Goal: Transaction & Acquisition: Book appointment/travel/reservation

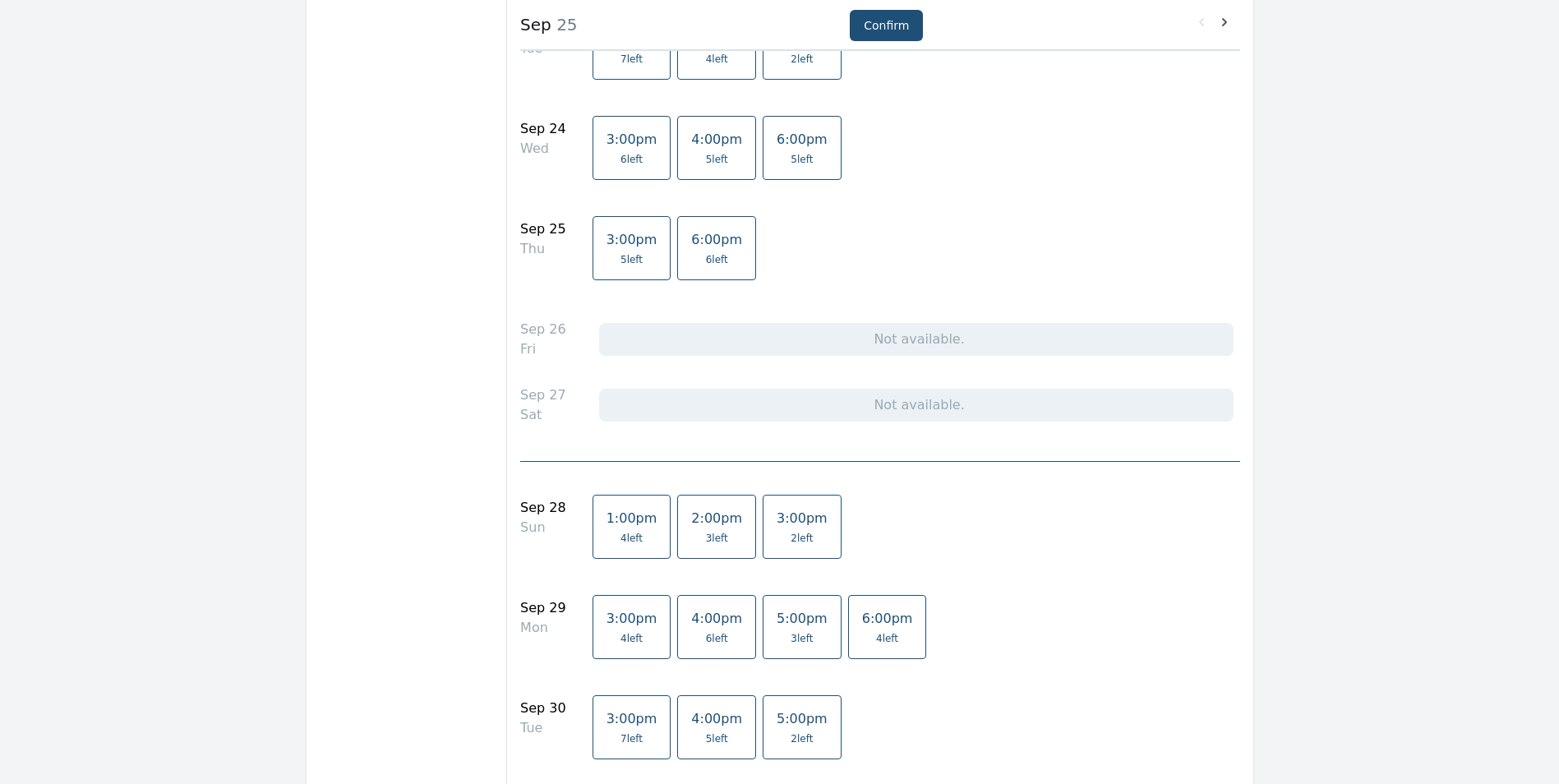
scroll to position [904, 0]
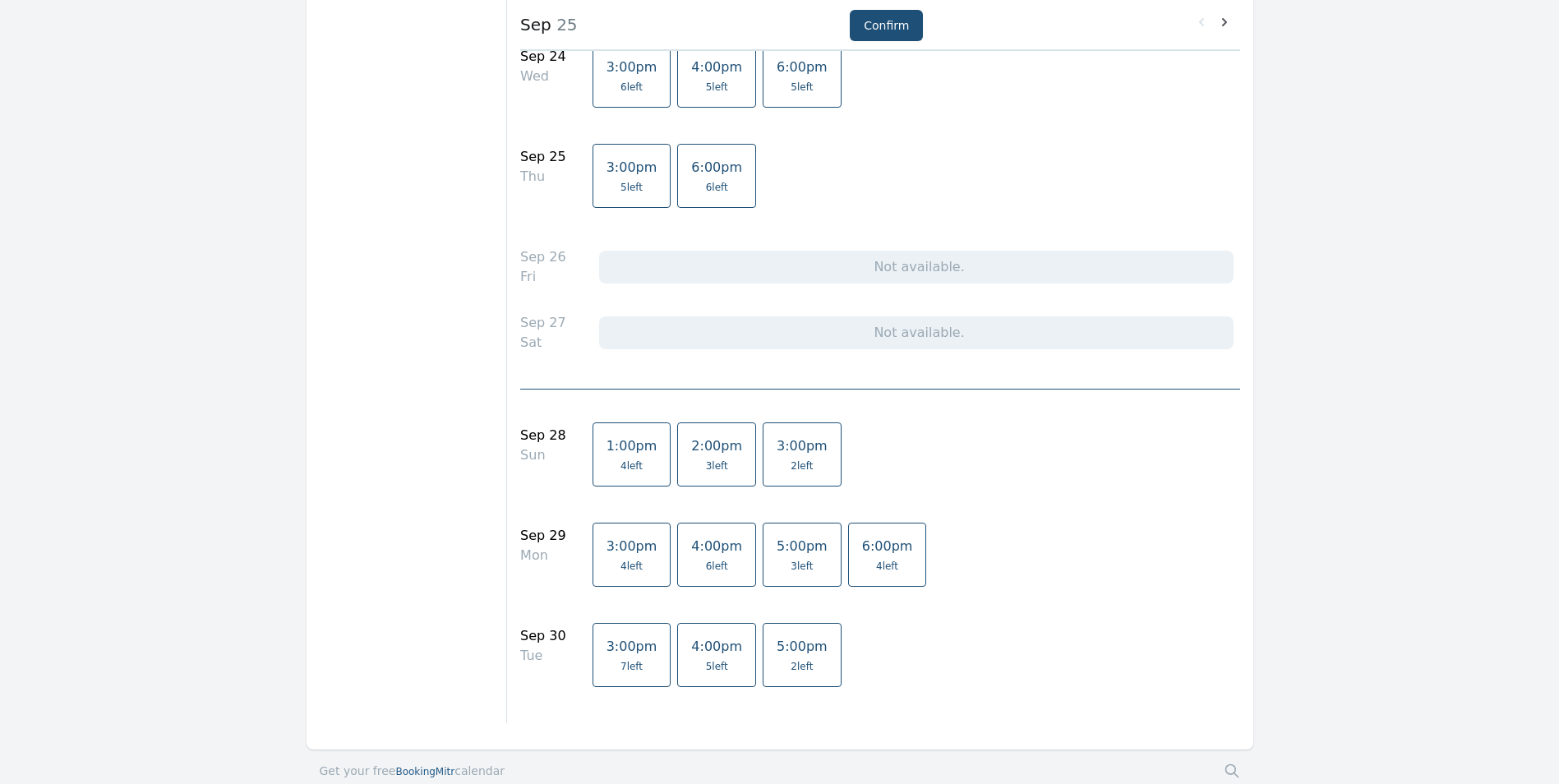
click at [791, 460] on span "2 left" at bounding box center [802, 466] width 22 height 13
click at [791, 463] on span "2 left" at bounding box center [802, 466] width 22 height 13
drag, startPoint x: 764, startPoint y: 463, endPoint x: 936, endPoint y: 498, distance: 175.5
click at [936, 498] on div "1:00pm 4 left 2:00pm 3 left 3:00pm 2 left" at bounding box center [909, 461] width 635 height 77
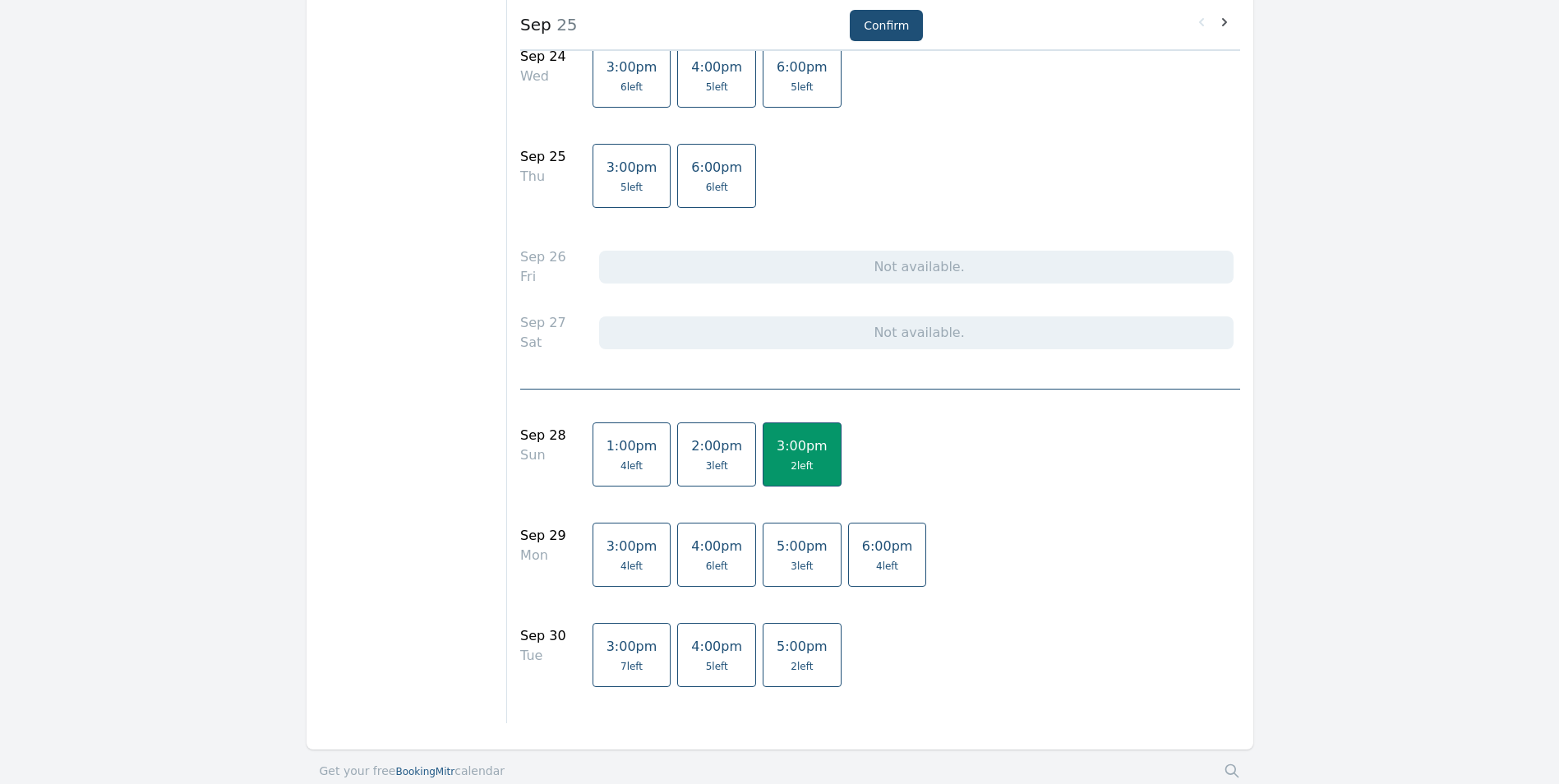
click at [777, 446] on span "3:00pm" at bounding box center [802, 445] width 51 height 16
drag, startPoint x: 772, startPoint y: 446, endPoint x: 909, endPoint y: 503, distance: 148.4
click at [909, 503] on div "Sep 28 Sun 1:00pm 4 left 2:00pm 3 left 3:00pm 2 left" at bounding box center [880, 462] width 719 height 93
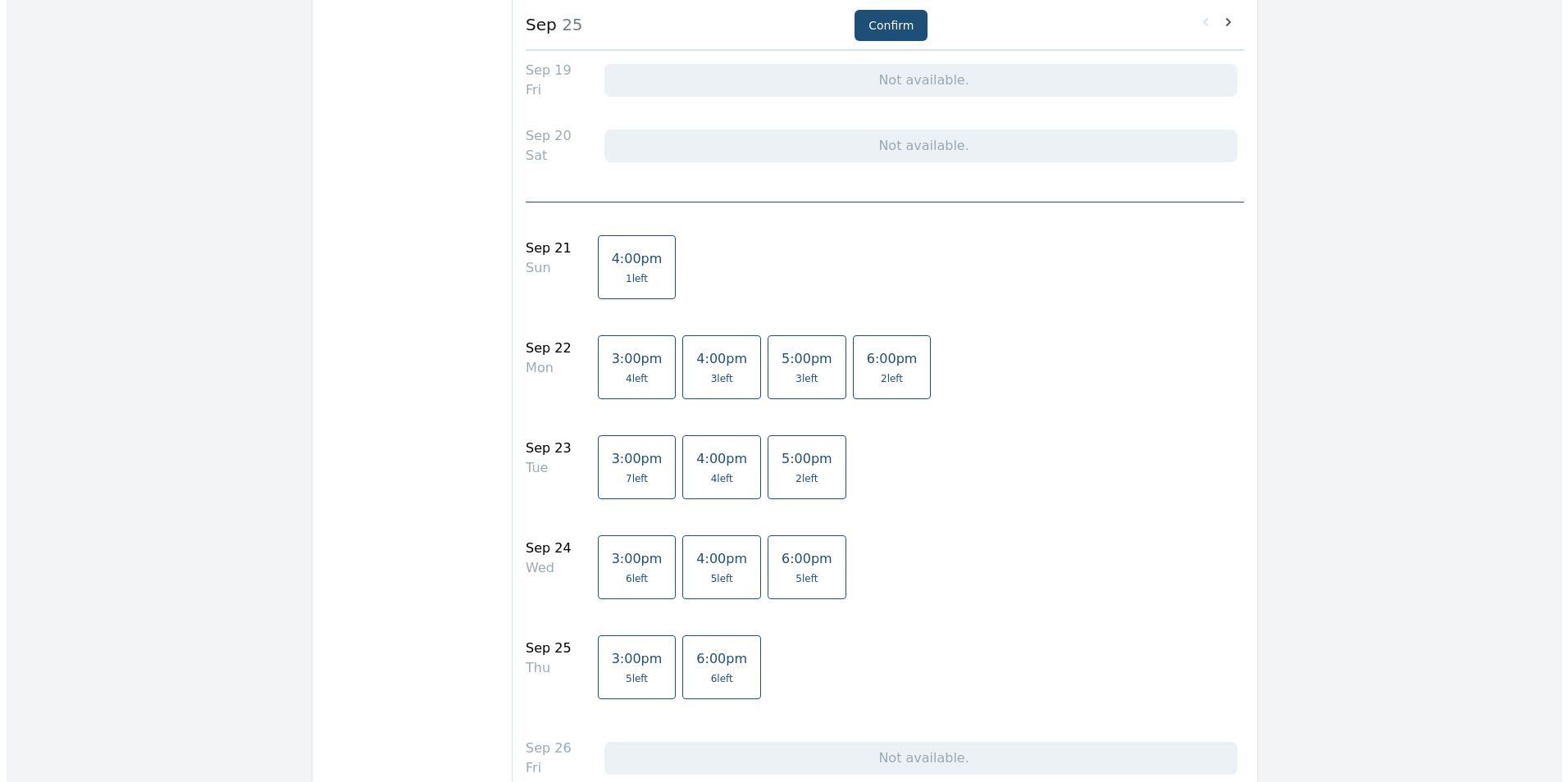
scroll to position [0, 0]
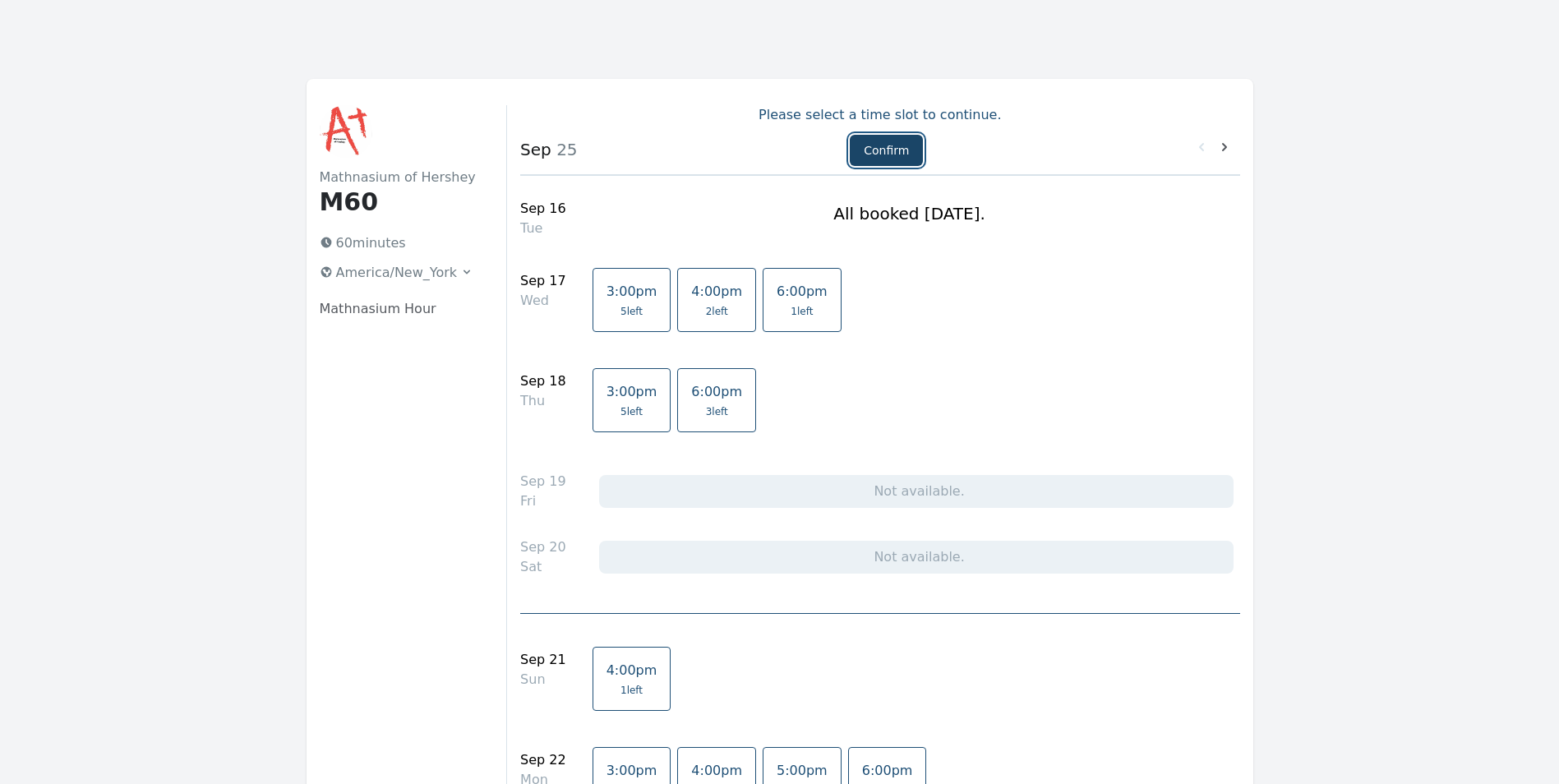
click at [880, 154] on button "Confirm" at bounding box center [886, 150] width 73 height 31
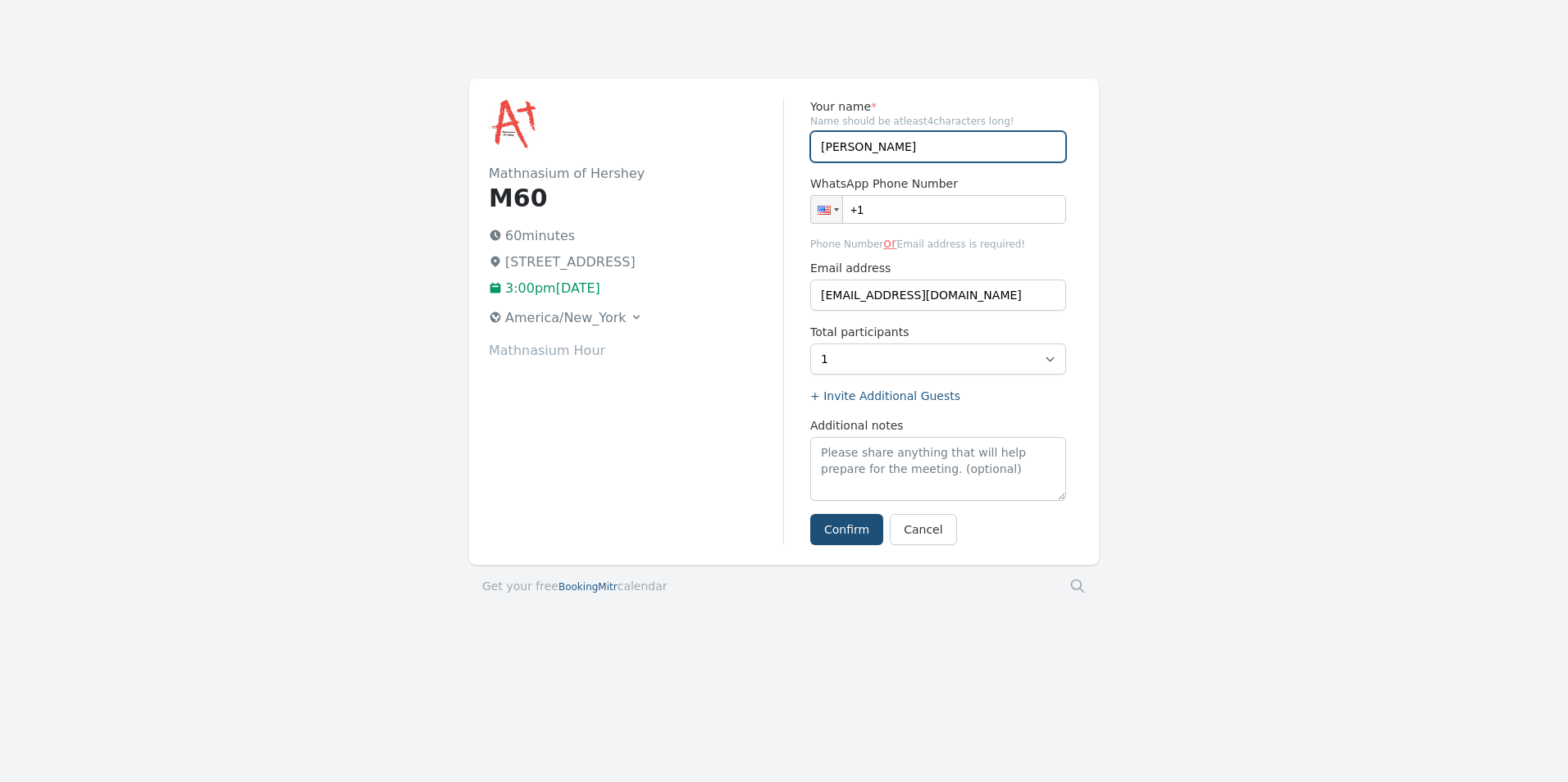
drag, startPoint x: 868, startPoint y: 145, endPoint x: 760, endPoint y: 141, distance: 108.1
click at [760, 141] on div "Mathnasium of Hershey M60 60 minutes 759 Middletown Rd, Hummelstown, PA 17036 3…" at bounding box center [783, 322] width 630 height 486
type input "NEFELI PAYATAKES"
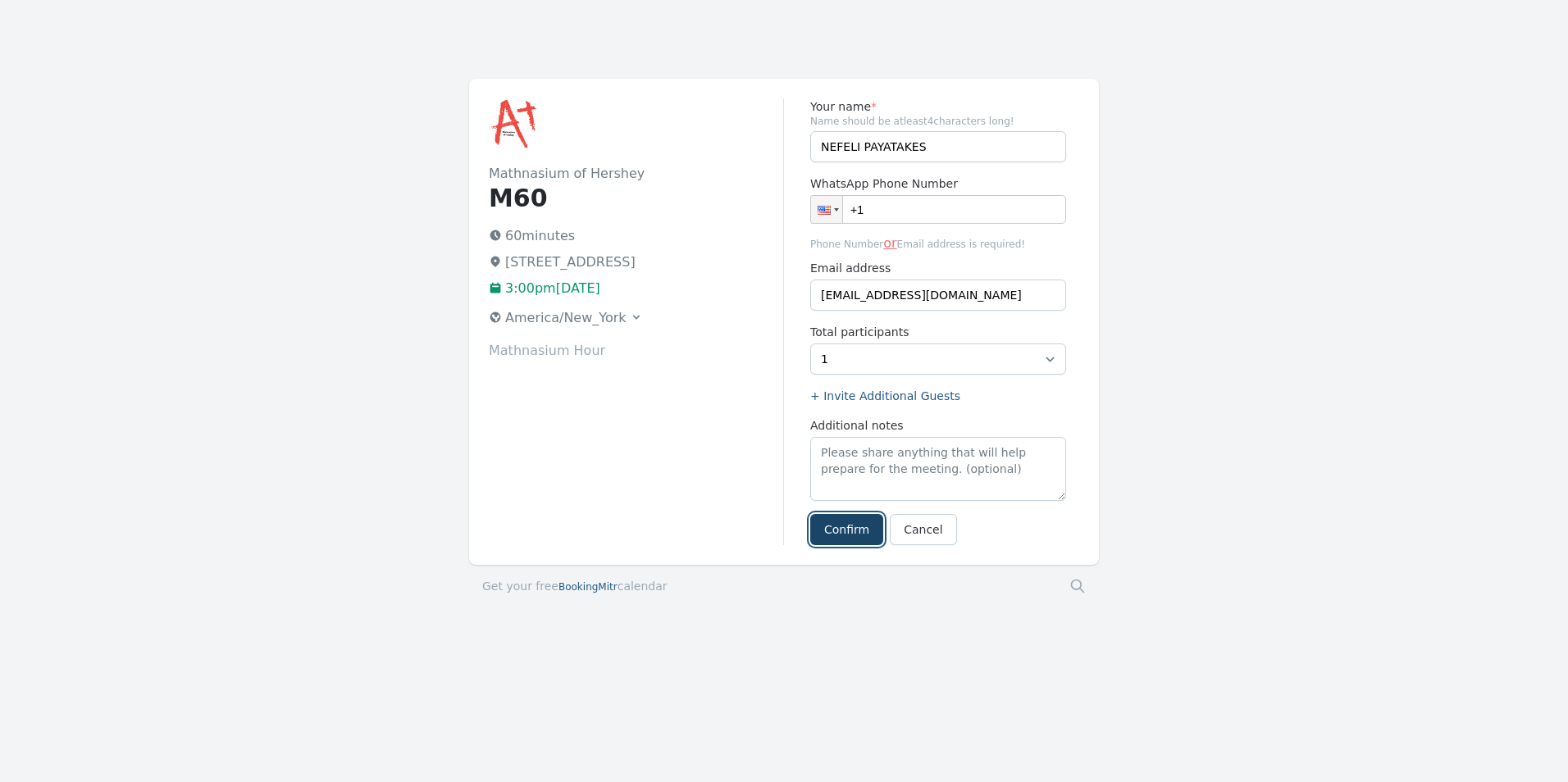
click at [844, 530] on button "Confirm" at bounding box center [846, 529] width 73 height 31
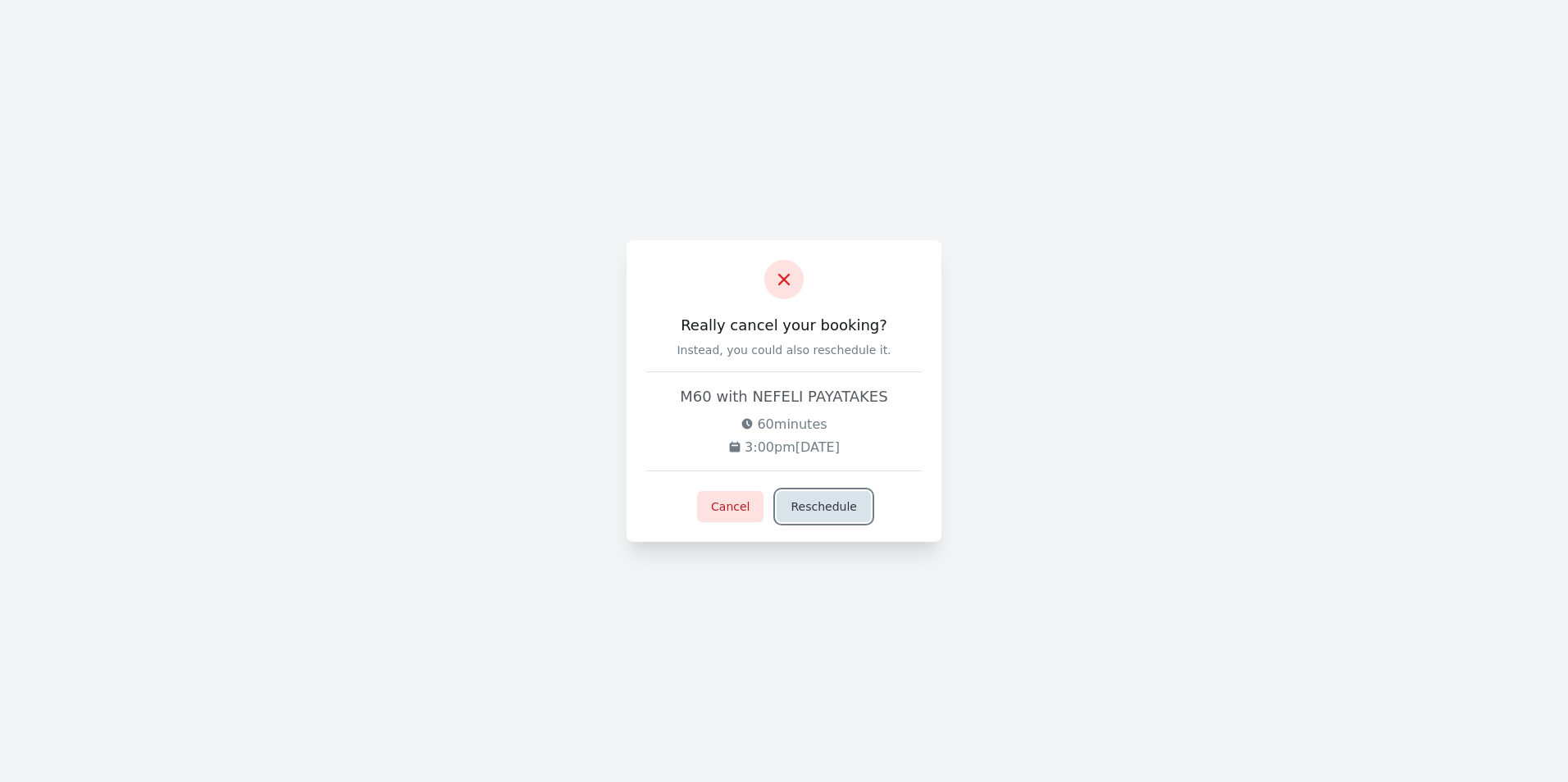
click at [818, 512] on button "Reschedule" at bounding box center [823, 506] width 93 height 31
click at [738, 514] on button "Cancel" at bounding box center [729, 506] width 66 height 31
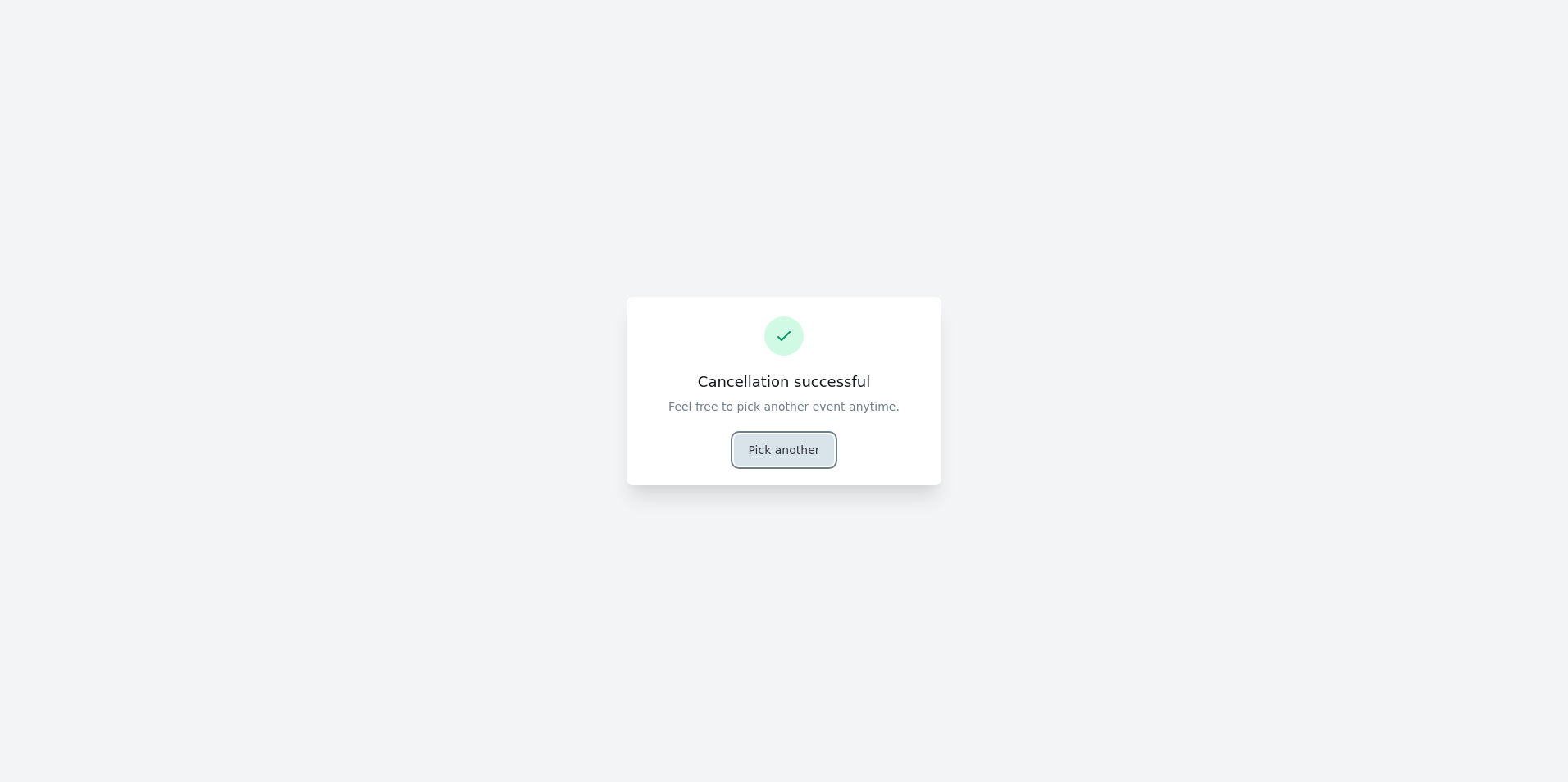
click at [765, 460] on button "Pick another" at bounding box center [783, 449] width 99 height 31
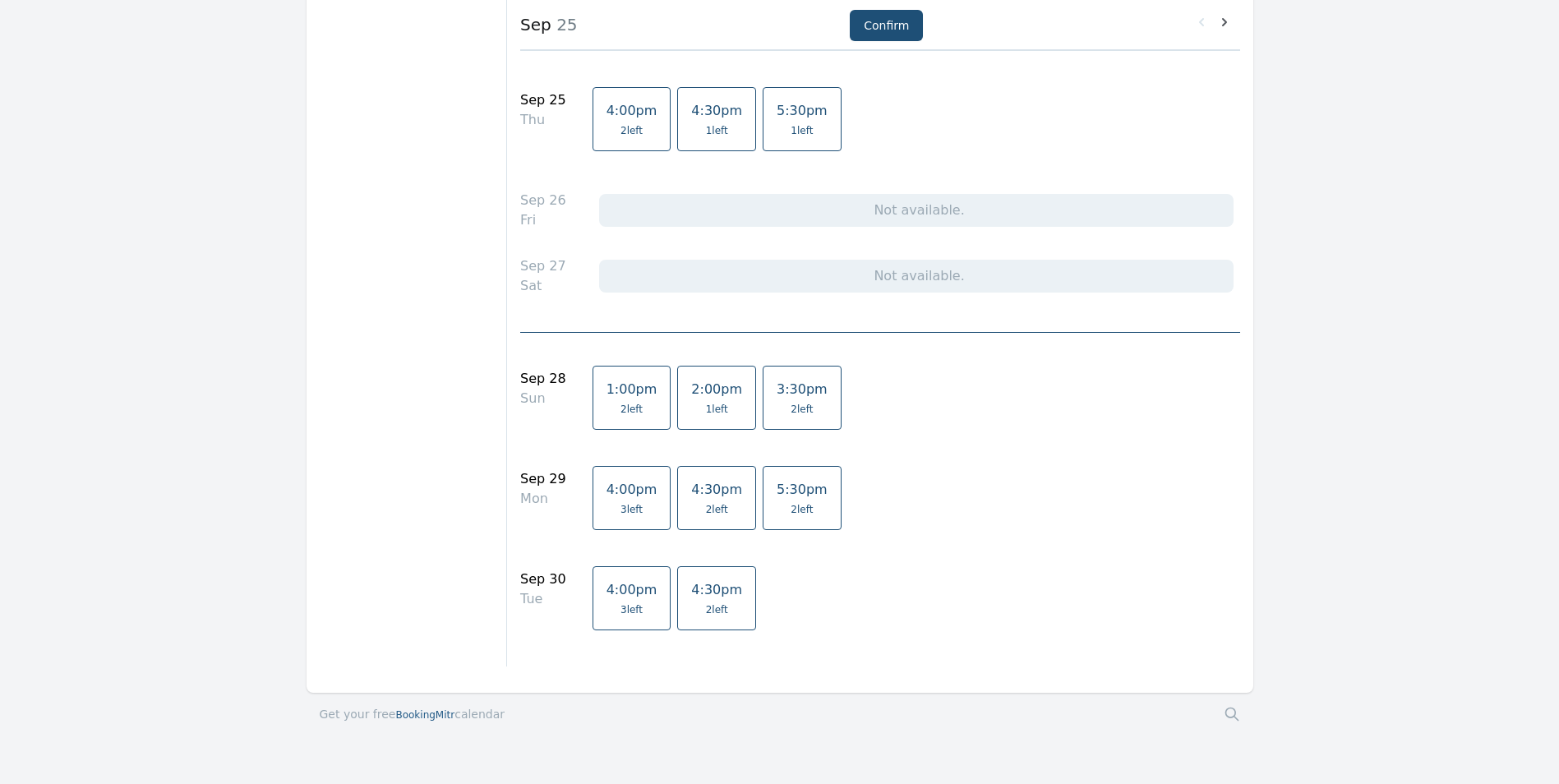
scroll to position [986, 0]
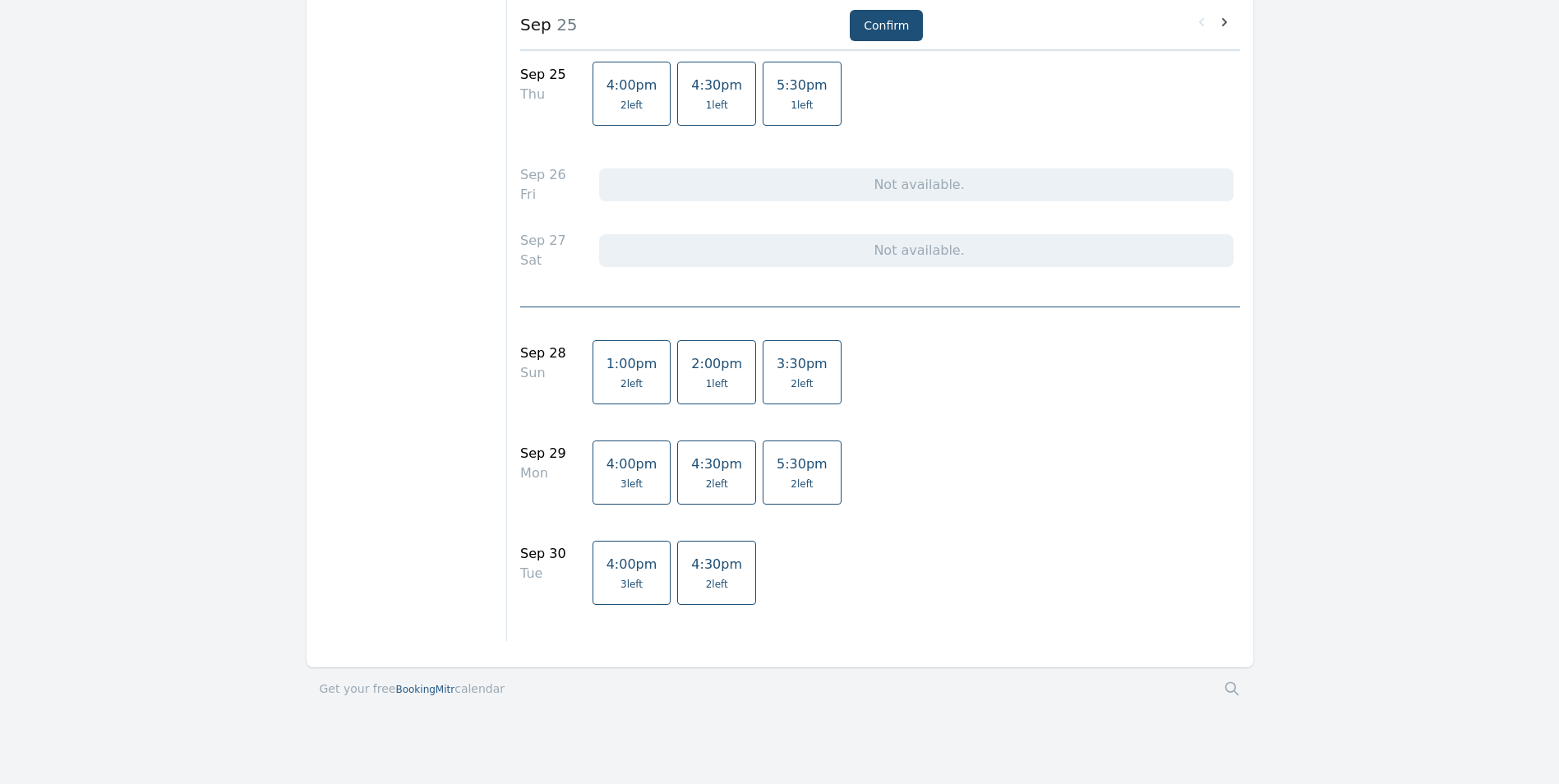
click at [791, 380] on span "2 left" at bounding box center [802, 384] width 22 height 13
click at [877, 27] on button "Confirm" at bounding box center [886, 25] width 73 height 31
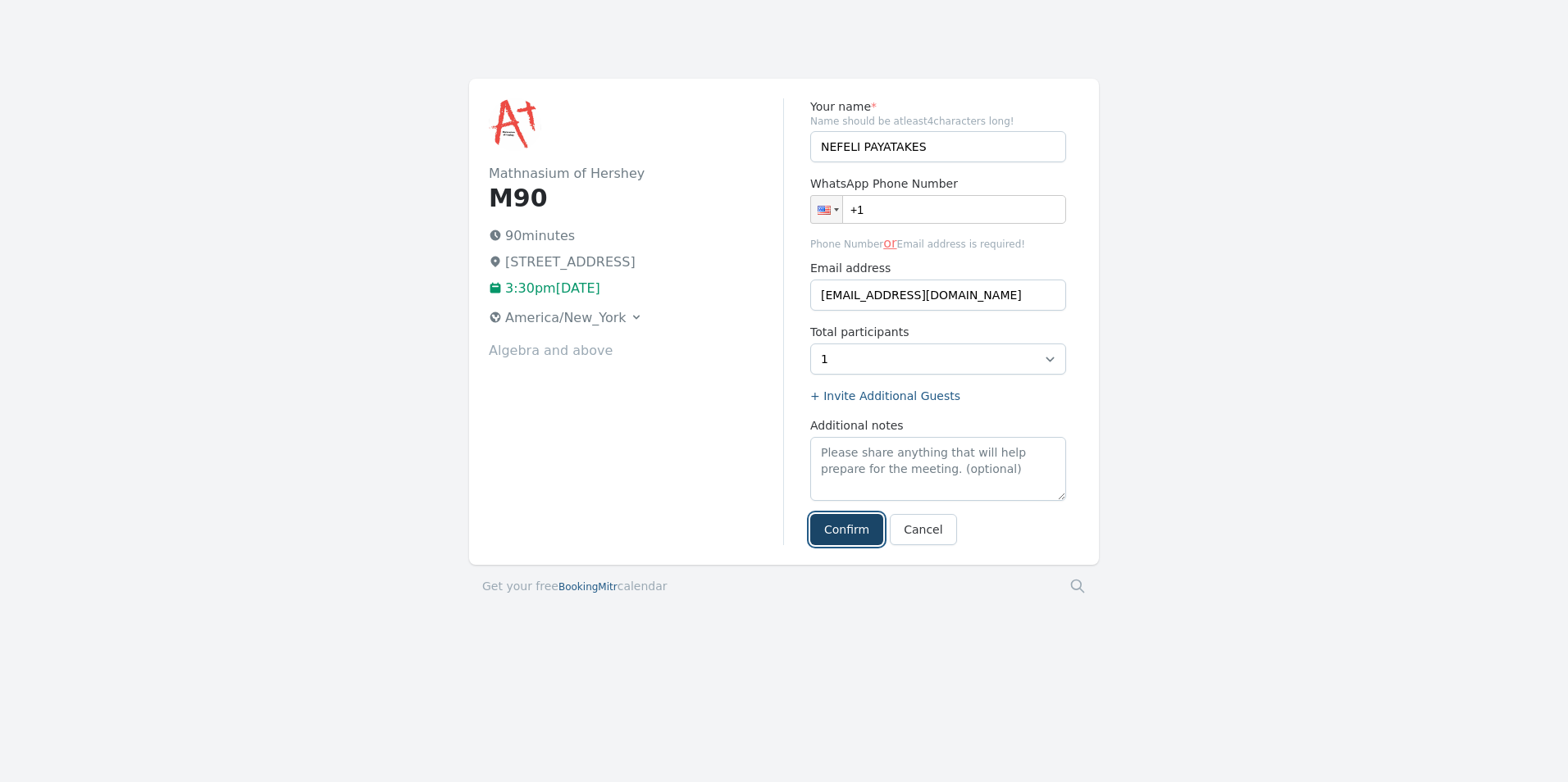
click at [843, 532] on button "Confirm" at bounding box center [846, 529] width 73 height 31
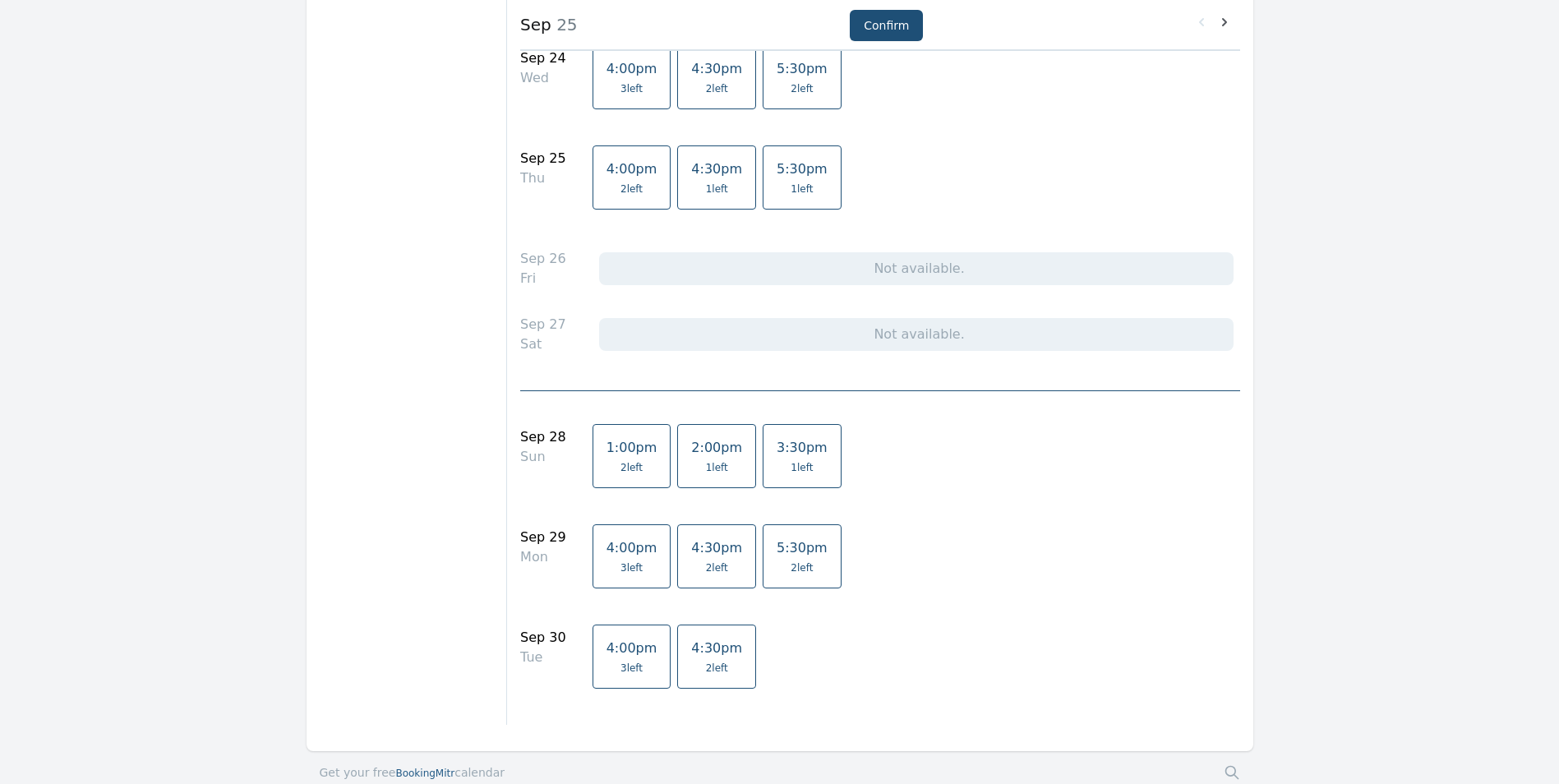
scroll to position [904, 0]
click at [608, 655] on link "4:00pm 3 left" at bounding box center [632, 655] width 79 height 64
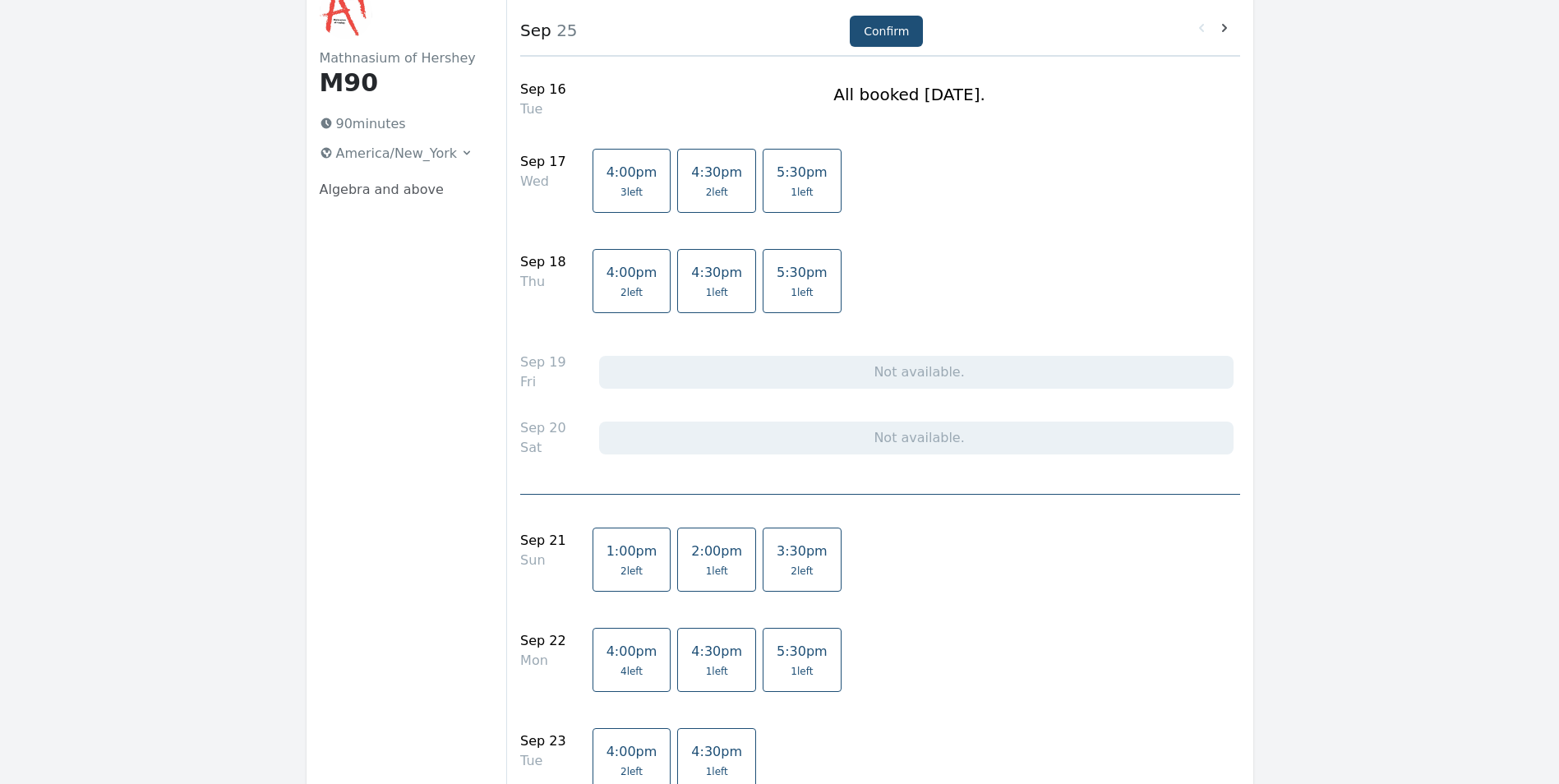
scroll to position [0, 0]
